Goal: Information Seeking & Learning: Check status

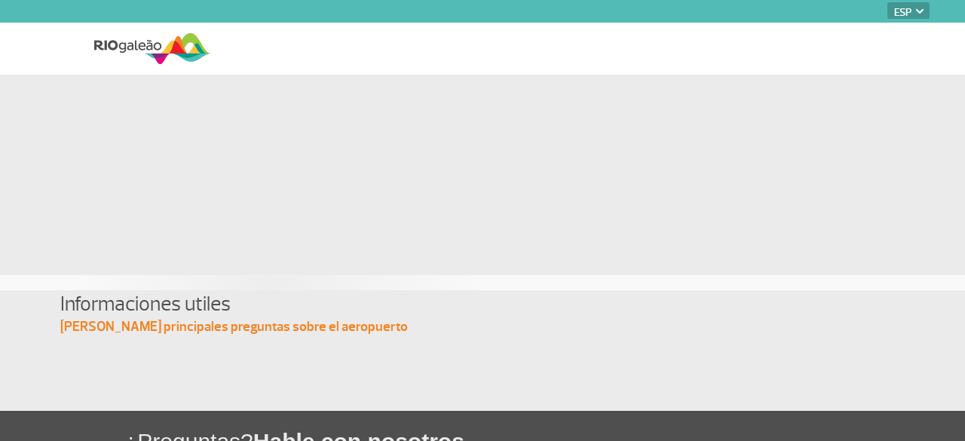
select select "es"
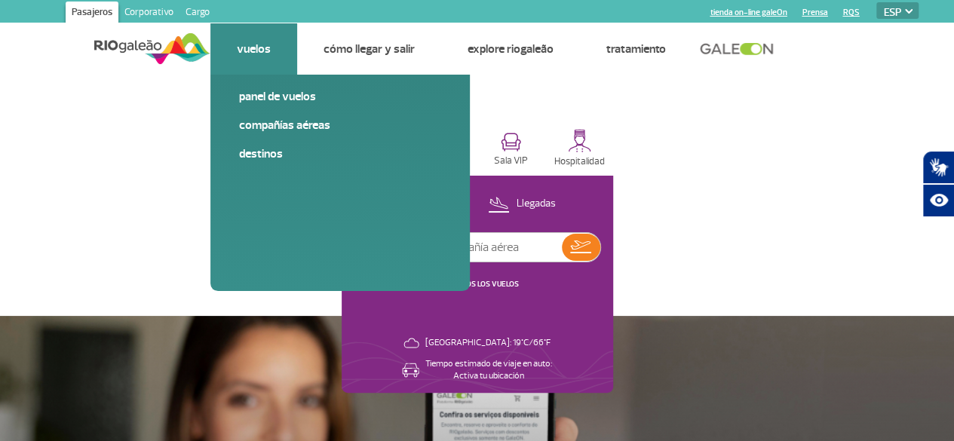
click at [262, 48] on link "Vuelos" at bounding box center [254, 48] width 34 height 15
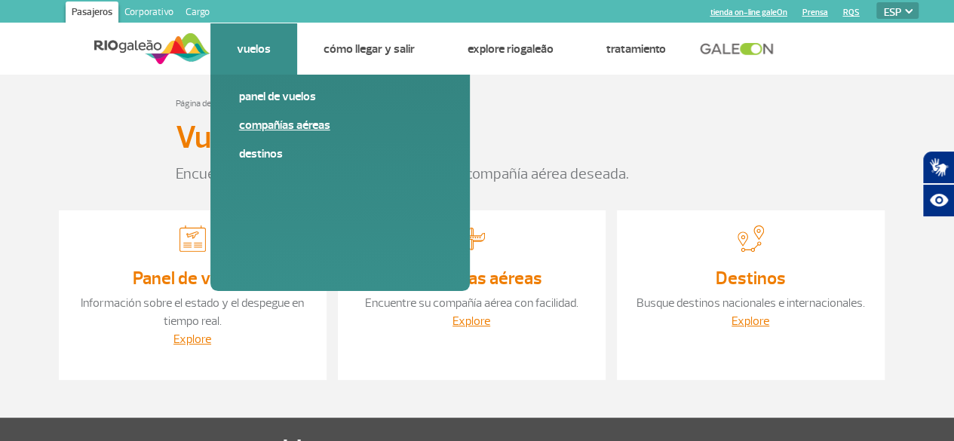
click at [273, 127] on link "Compañías aéreas" at bounding box center [340, 125] width 202 height 17
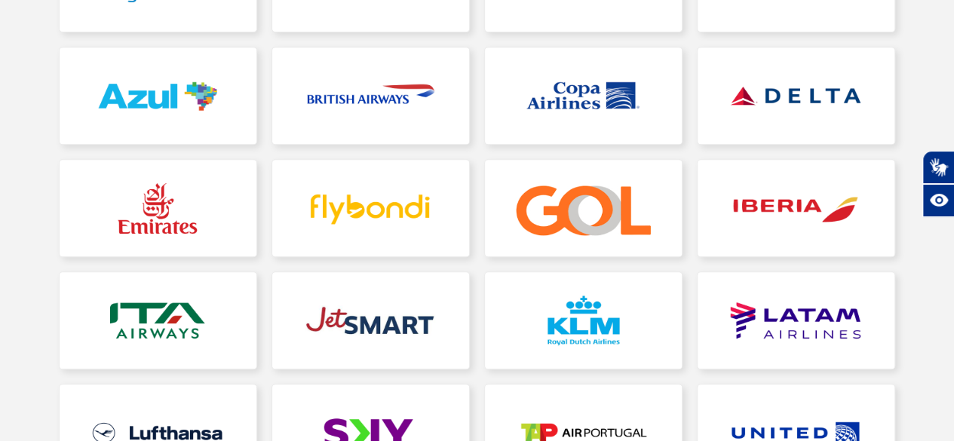
scroll to position [318, 0]
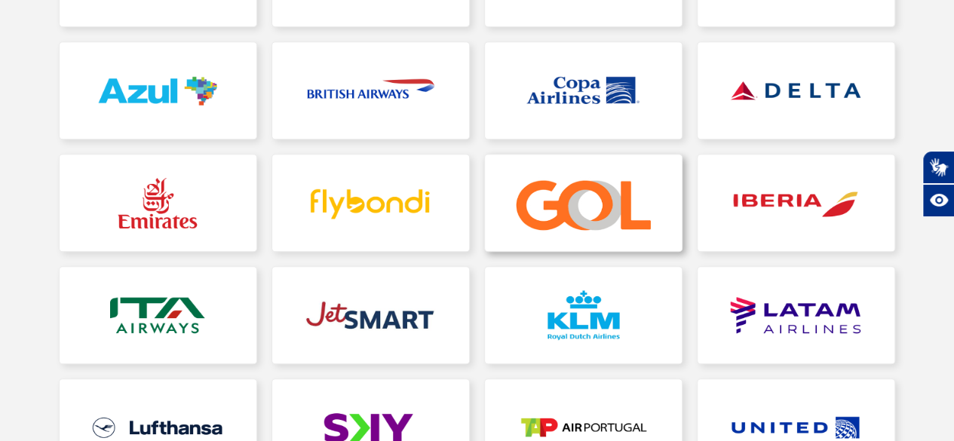
click at [567, 209] on link at bounding box center [583, 203] width 197 height 97
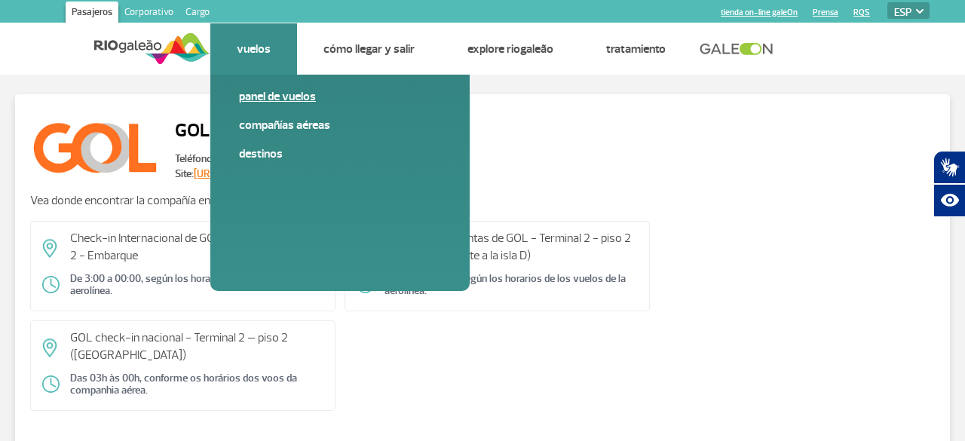
click at [273, 97] on link "Panel de vuelos" at bounding box center [340, 96] width 202 height 17
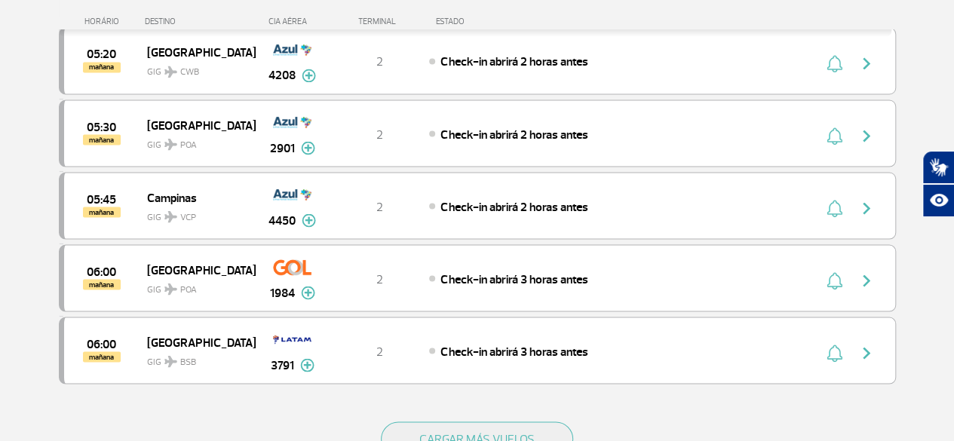
scroll to position [1317, 0]
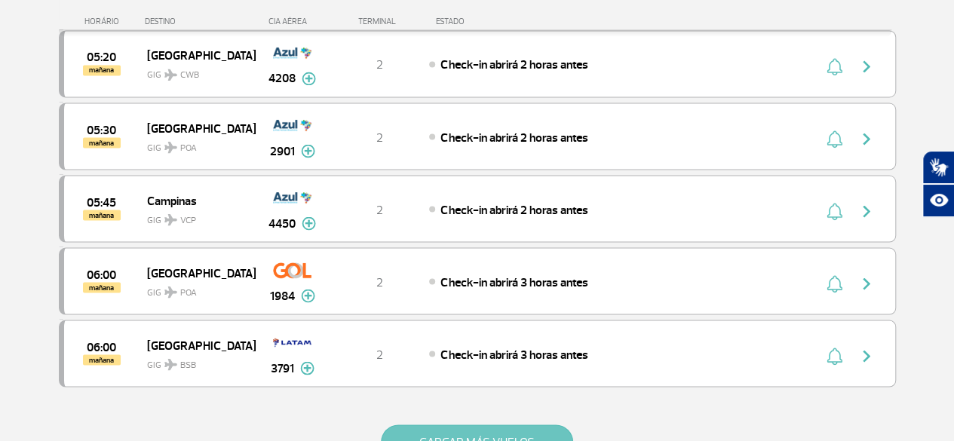
click at [519, 425] on button "CARGAR MÁS VUELOS" at bounding box center [477, 442] width 192 height 35
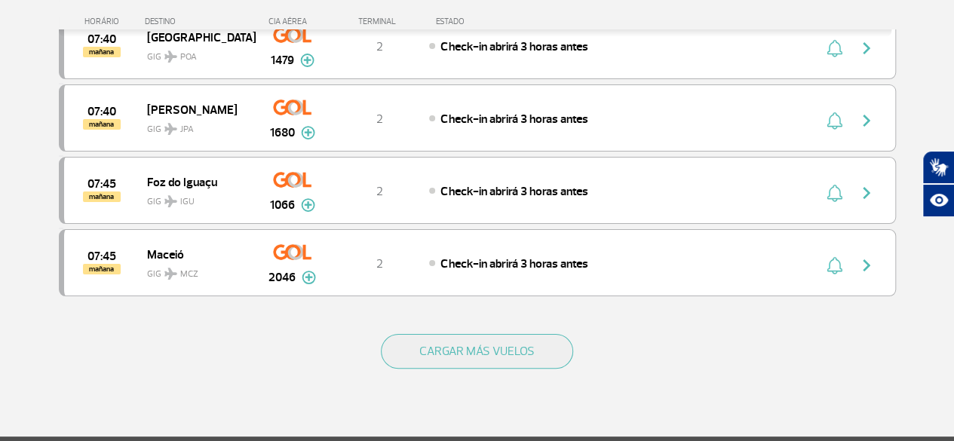
scroll to position [2852, 0]
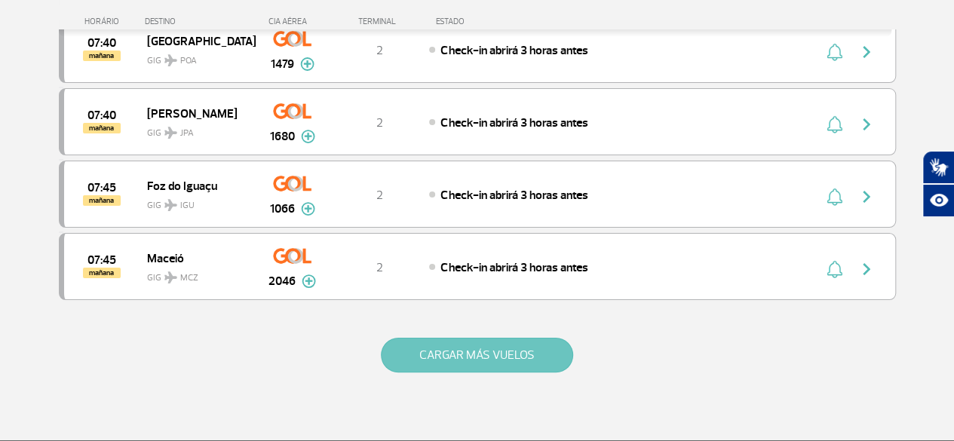
click at [478, 338] on button "CARGAR MÁS VUELOS" at bounding box center [477, 355] width 192 height 35
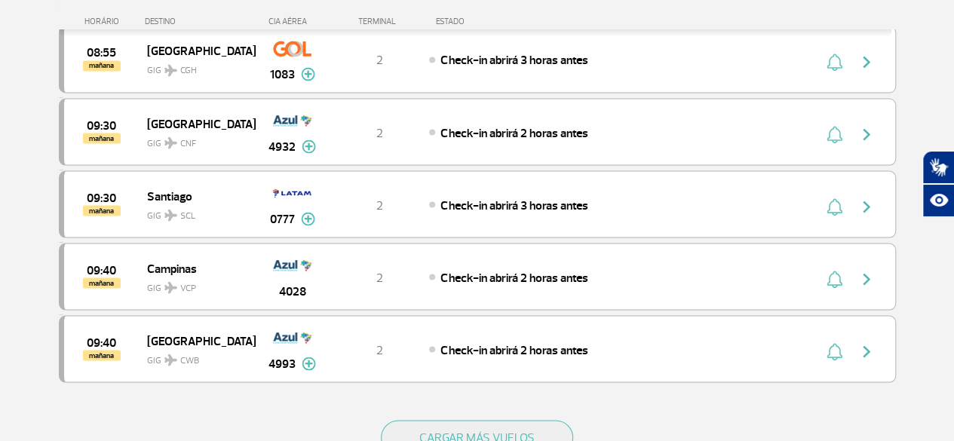
scroll to position [4318, 0]
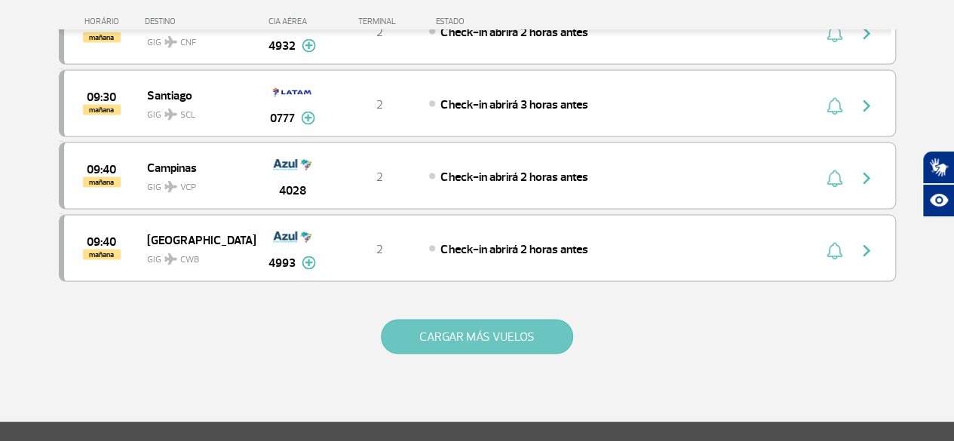
click at [508, 320] on button "CARGAR MÁS VUELOS" at bounding box center [477, 337] width 192 height 35
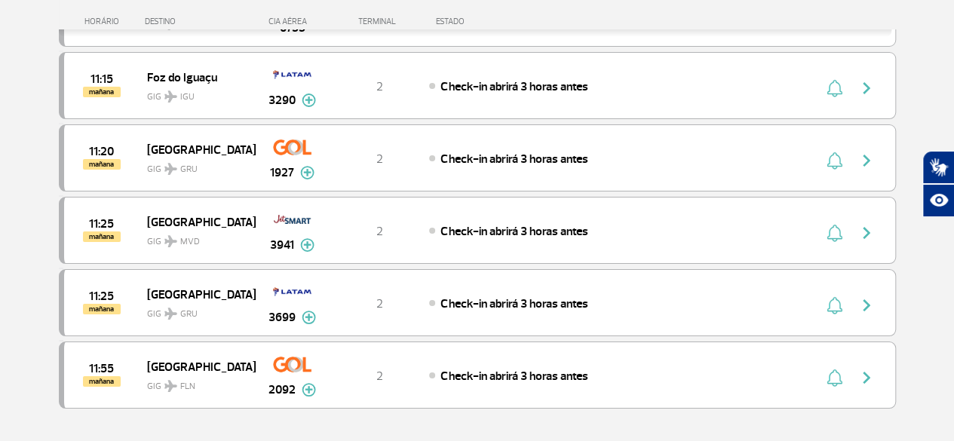
scroll to position [5616, 0]
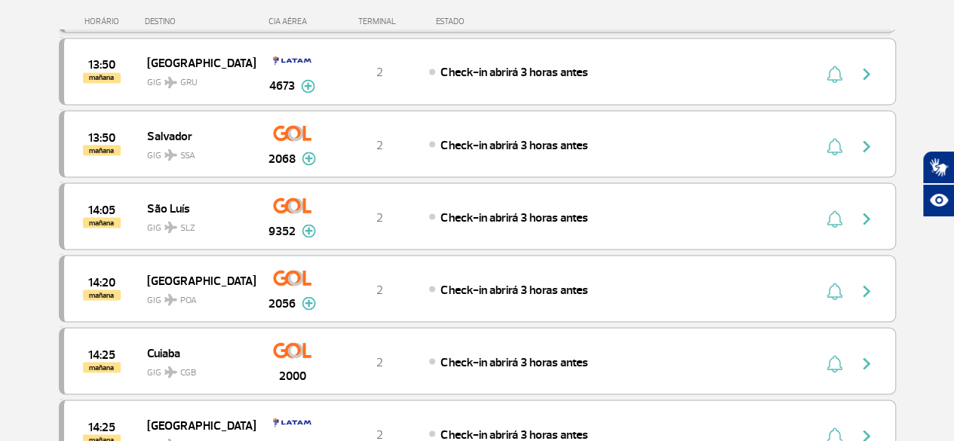
scroll to position [7019, 0]
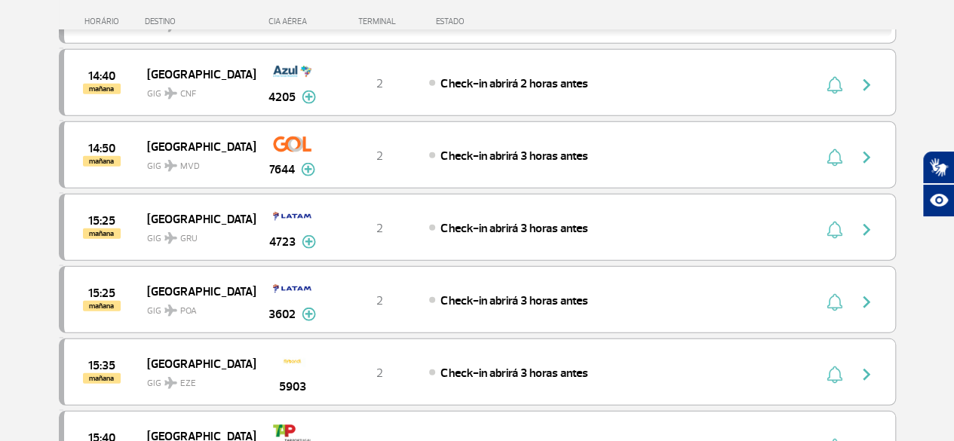
scroll to position [7425, 0]
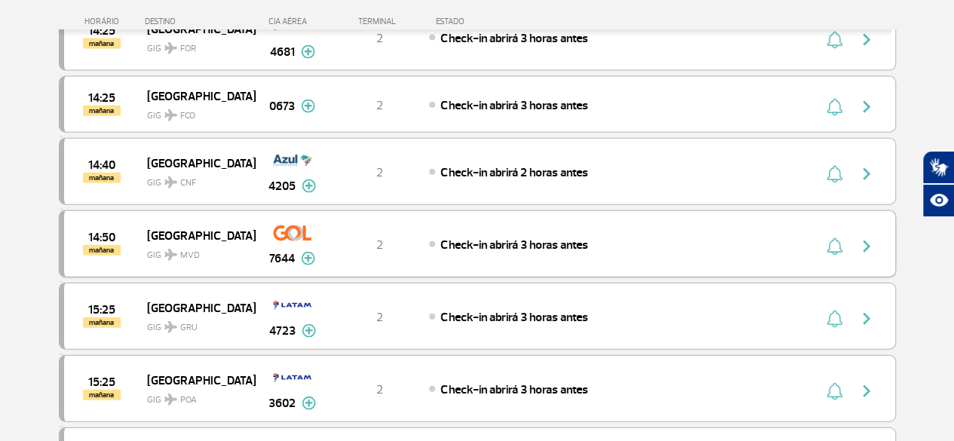
click at [869, 238] on img "button" at bounding box center [867, 247] width 18 height 18
click at [293, 220] on img at bounding box center [292, 233] width 38 height 26
click at [311, 252] on img at bounding box center [308, 259] width 14 height 14
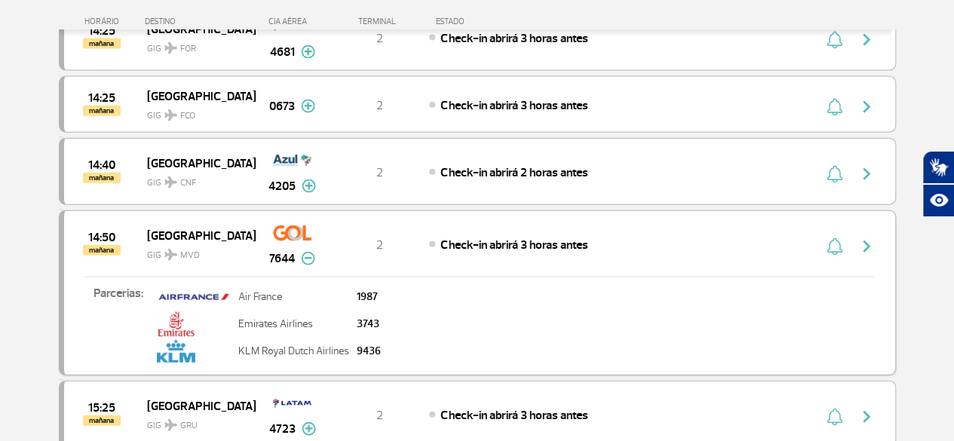
click at [308, 252] on img at bounding box center [308, 259] width 14 height 14
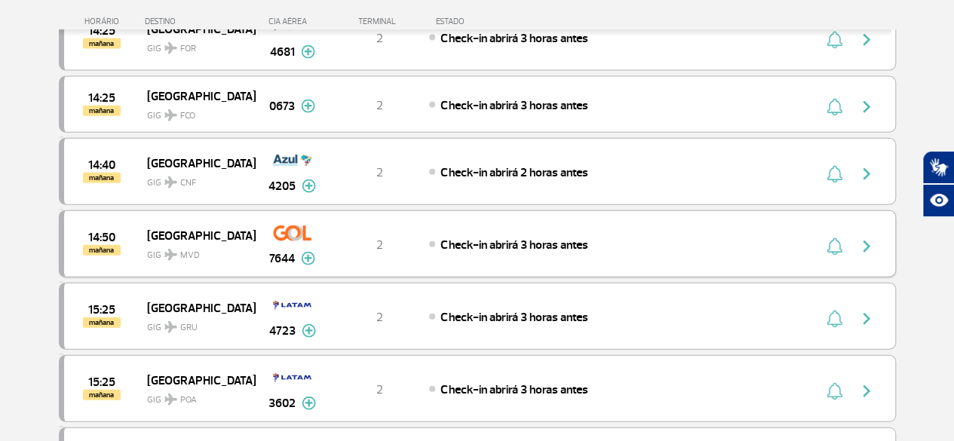
click at [837, 238] on img "button" at bounding box center [835, 247] width 16 height 18
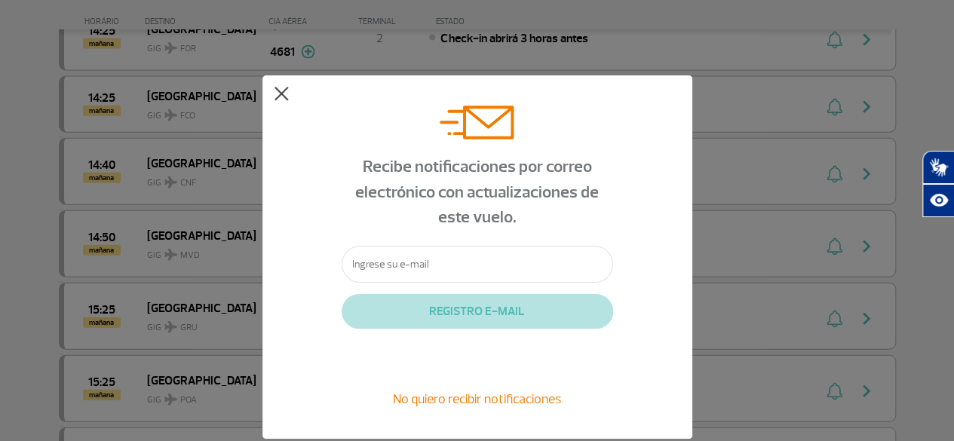
click at [285, 91] on button at bounding box center [281, 94] width 15 height 15
